Goal: Information Seeking & Learning: Learn about a topic

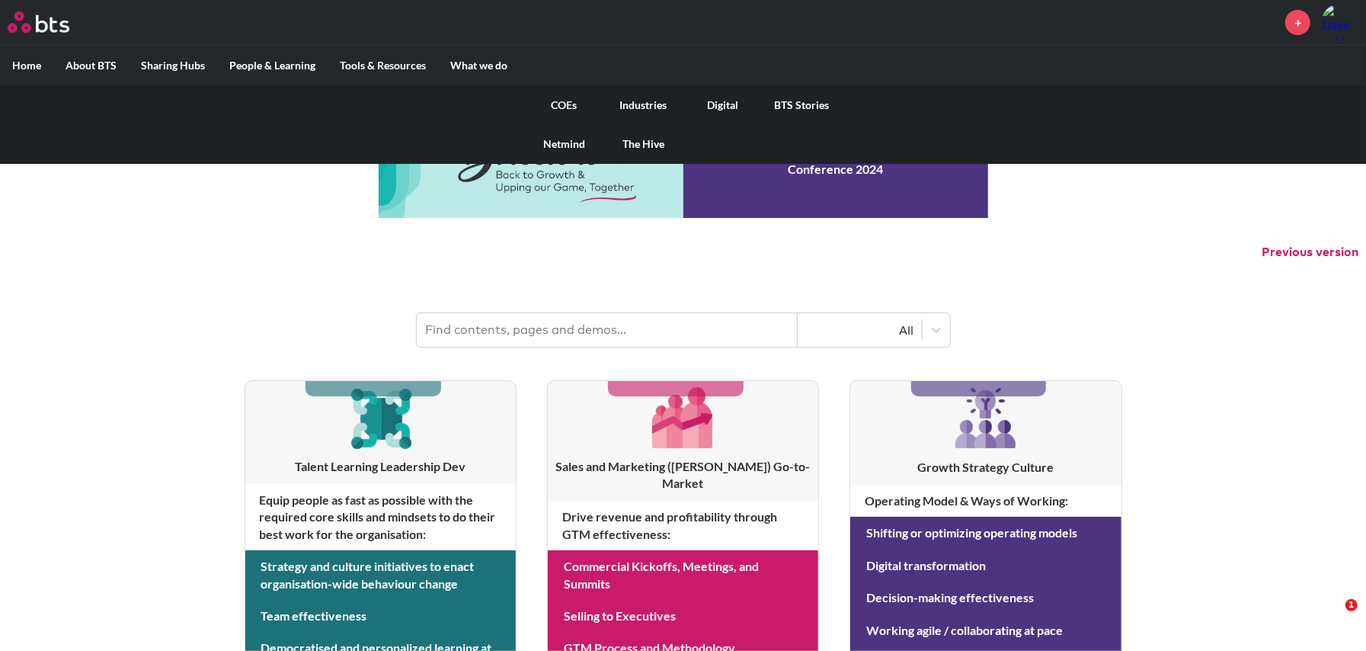
click at [567, 102] on link "COEs" at bounding box center [564, 105] width 79 height 40
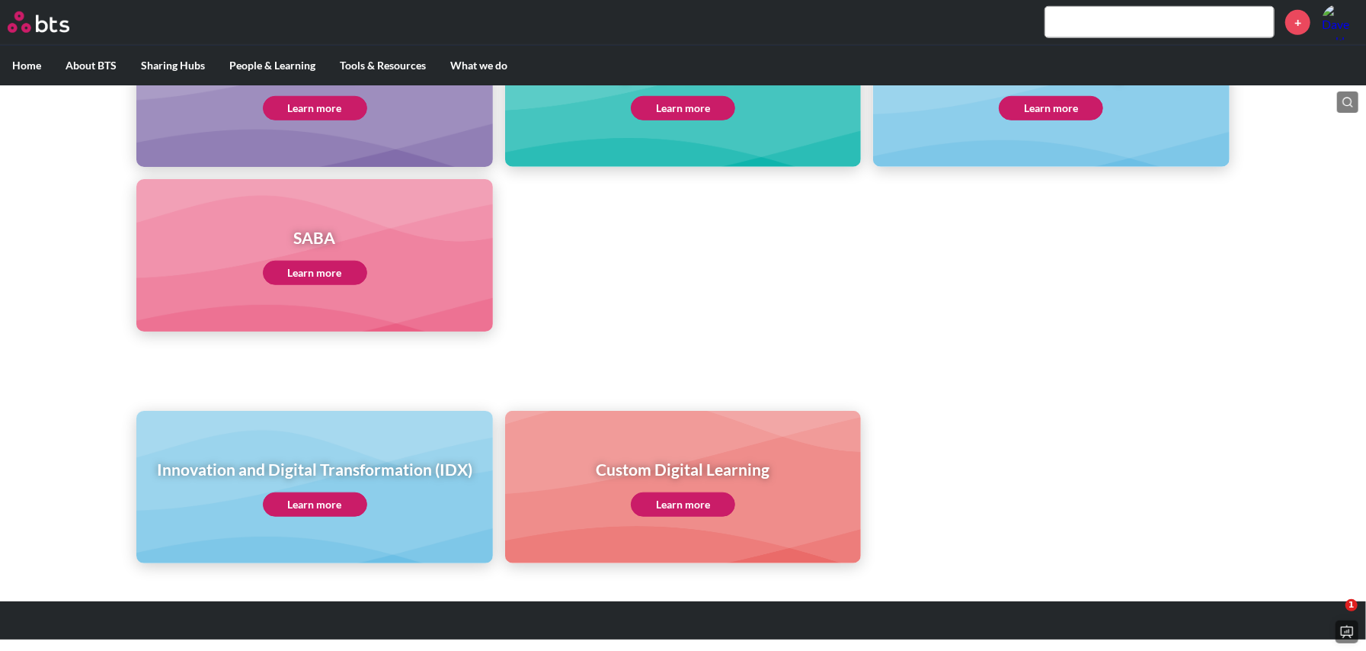
scroll to position [748, 0]
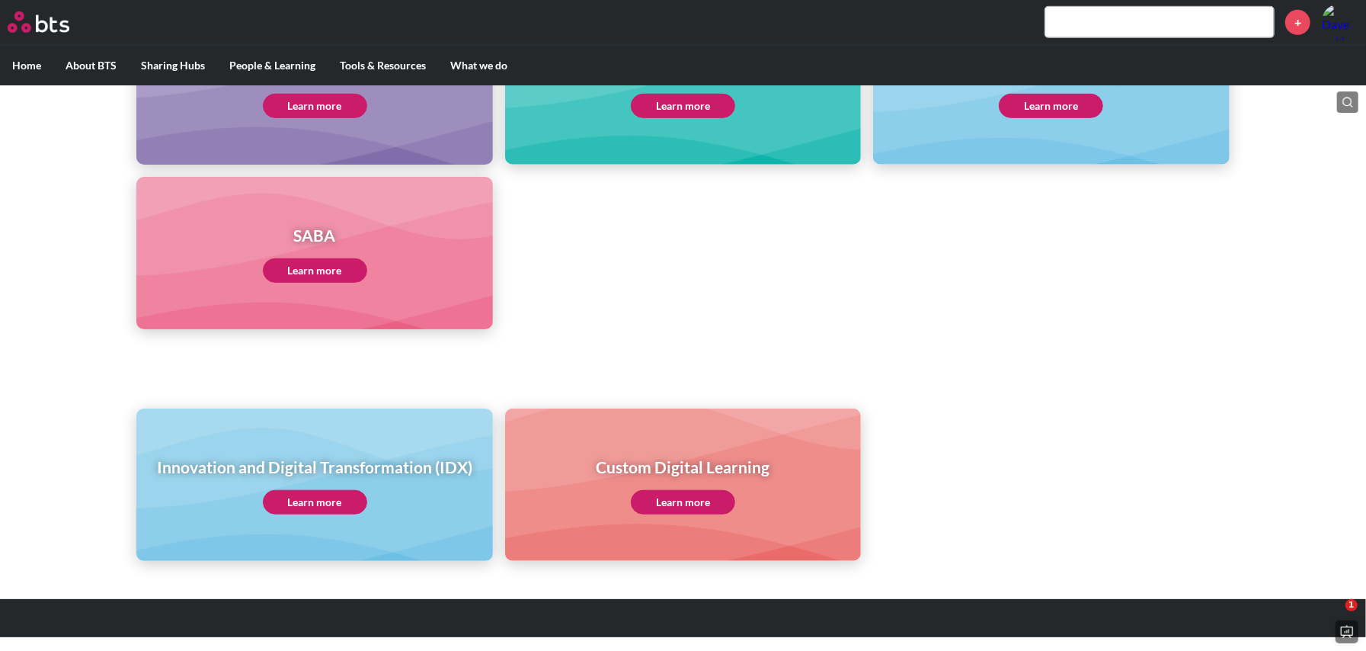
click at [312, 269] on link "Learn more" at bounding box center [315, 270] width 104 height 24
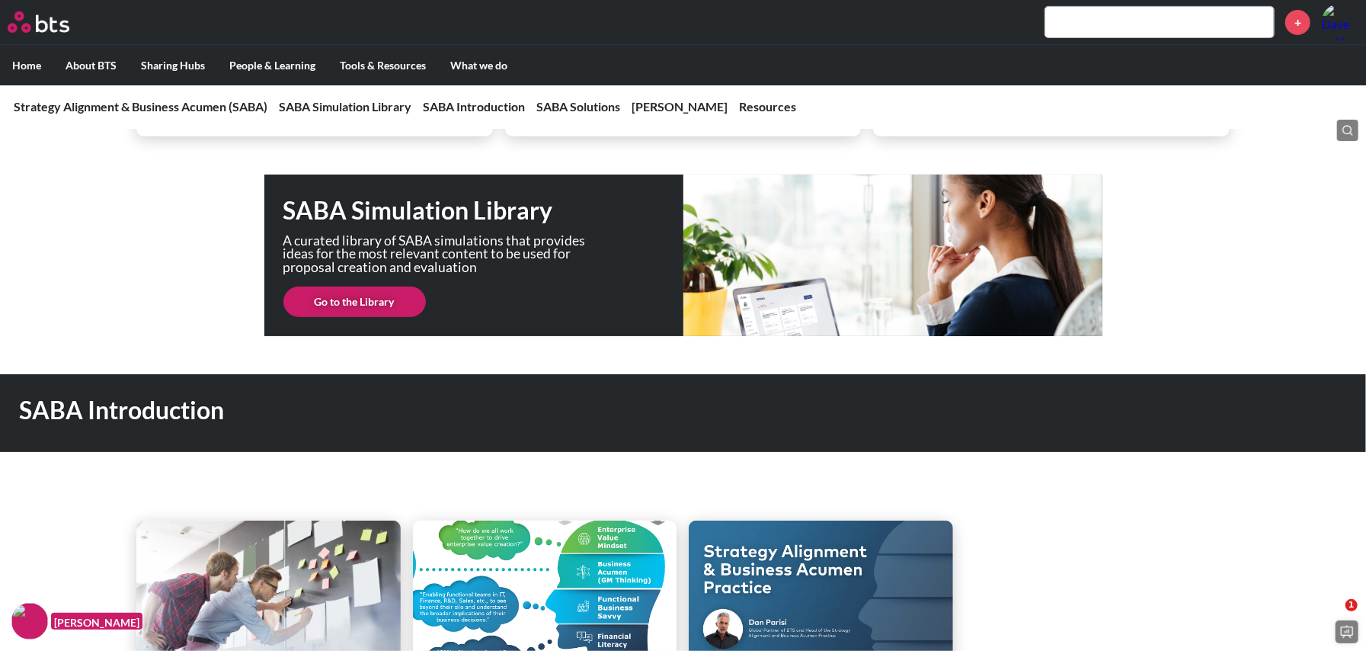
scroll to position [453, 0]
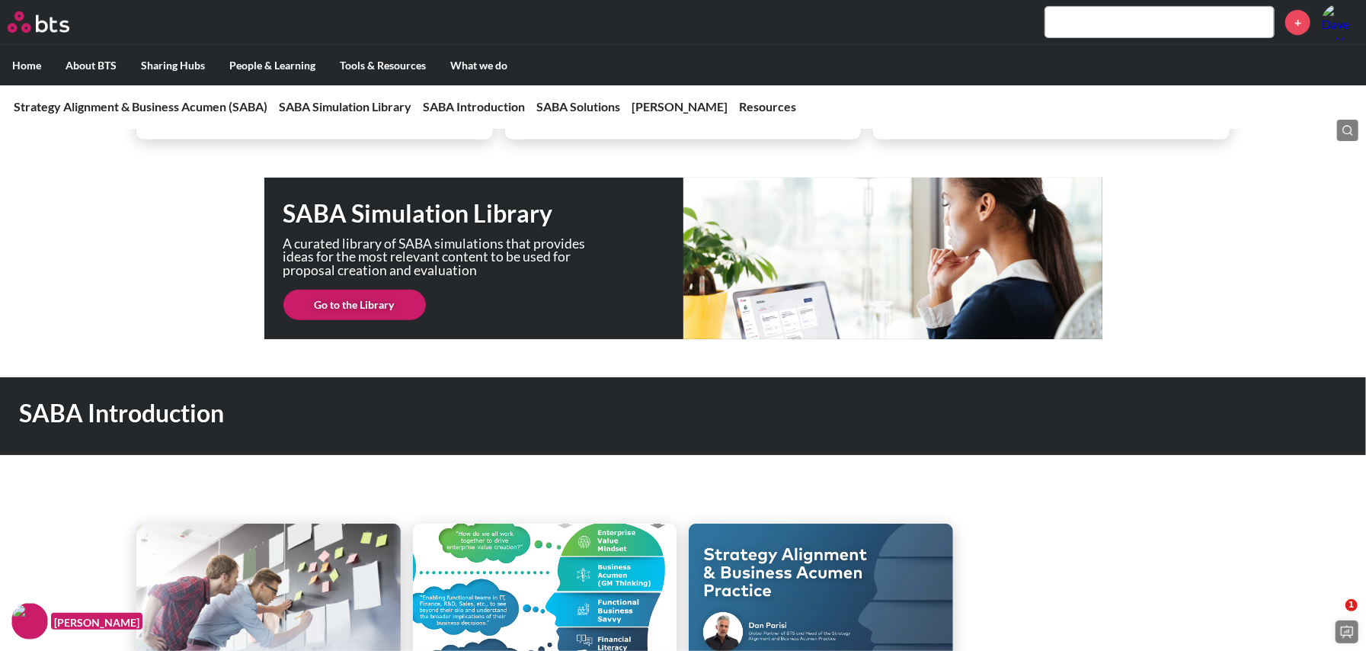
click at [351, 308] on link "Go to the Library" at bounding box center [354, 305] width 142 height 30
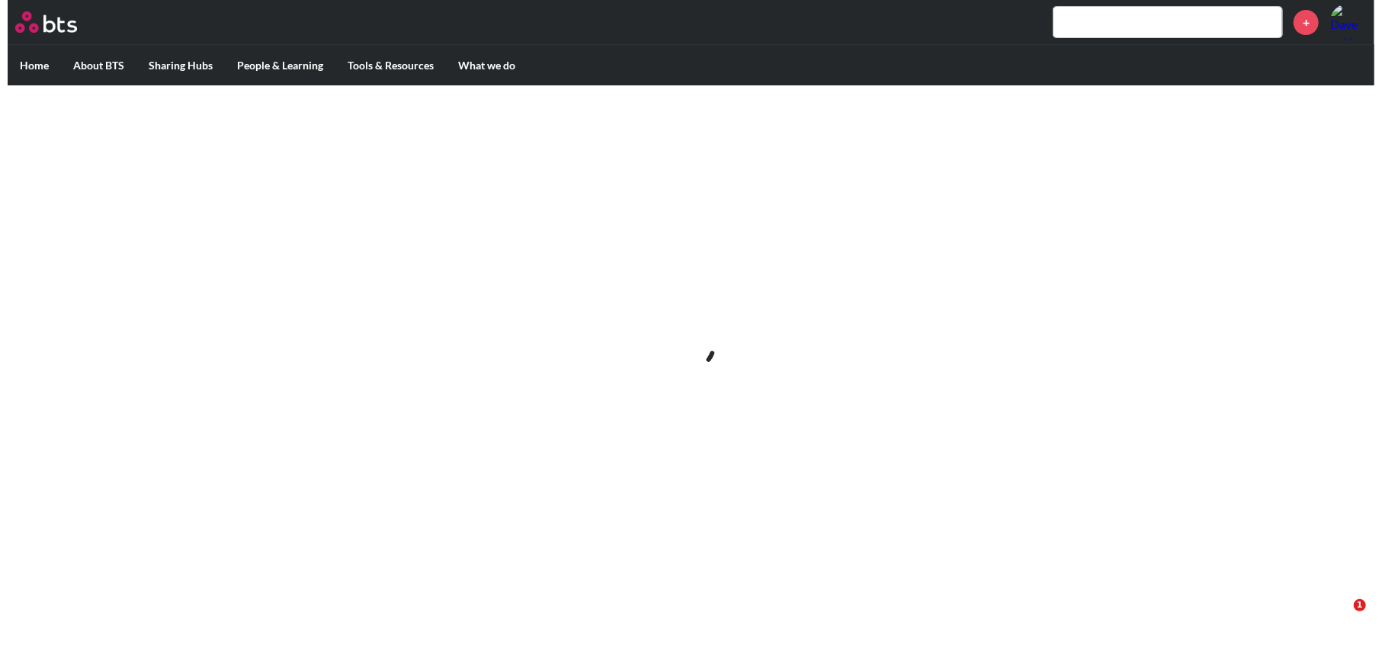
scroll to position [0, 0]
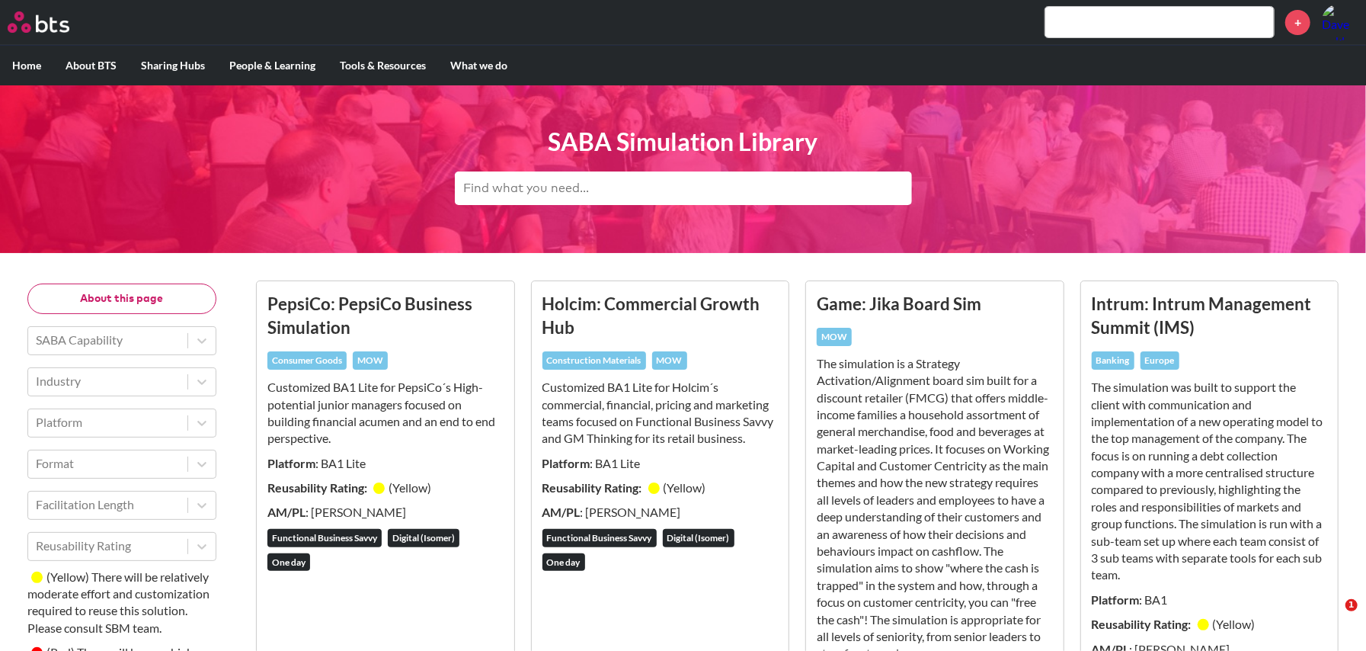
click at [154, 322] on aside "About this page SABA Capability Industry Platform Format Facilitation Length Re…" at bounding box center [121, 586] width 189 height 606
click at [165, 326] on div "SABA Capability" at bounding box center [121, 340] width 189 height 29
click at [196, 348] on icon at bounding box center [201, 340] width 15 height 15
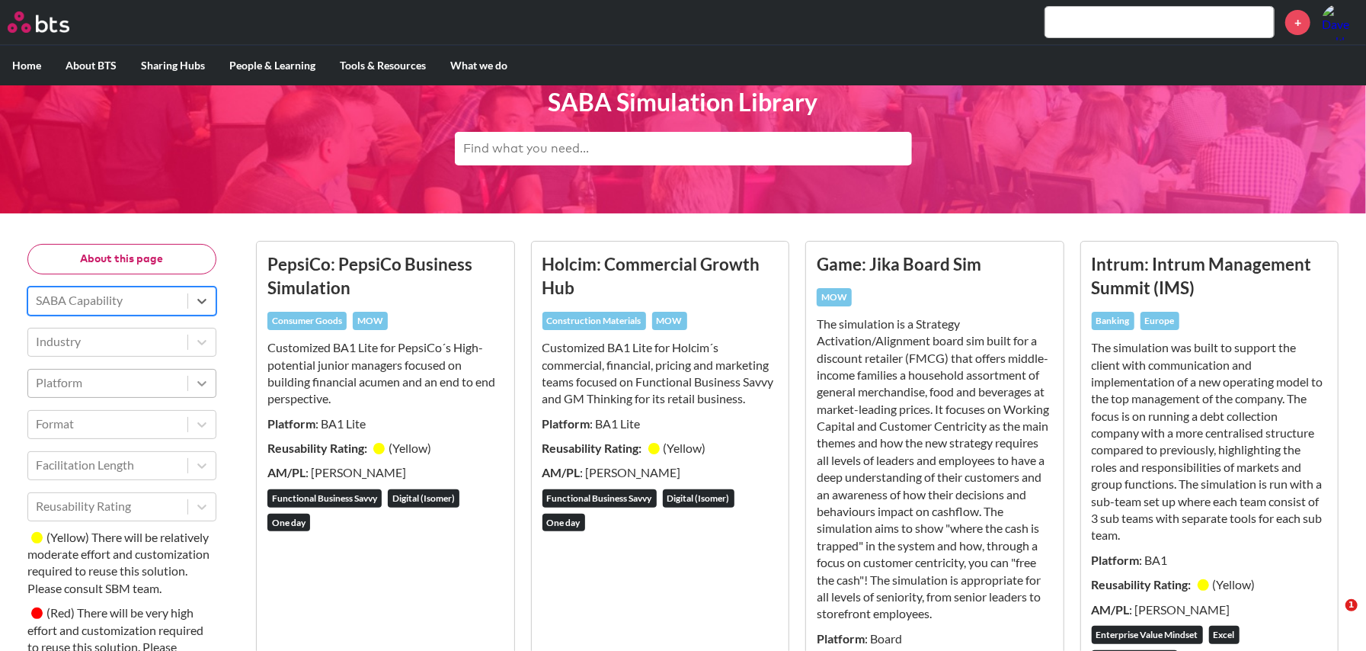
scroll to position [59, 0]
